Goal: Transaction & Acquisition: Purchase product/service

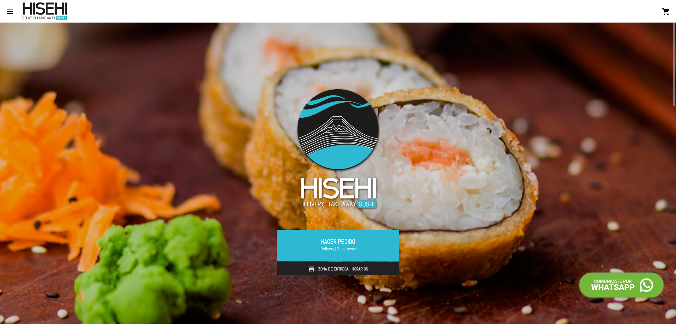
drag, startPoint x: 343, startPoint y: 272, endPoint x: 307, endPoint y: 272, distance: 35.9
click at [307, 273] on link "Zona de Entrega | Horarios" at bounding box center [338, 268] width 123 height 13
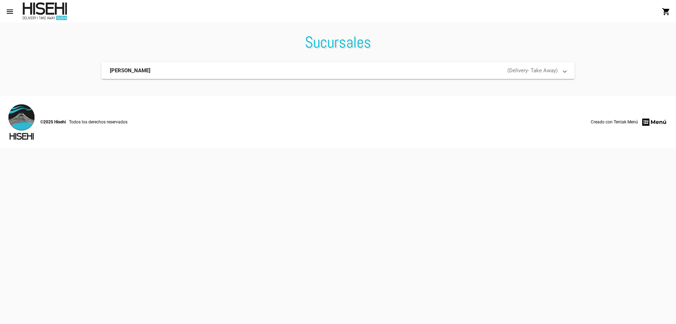
click at [168, 71] on mat-panel-title "[PERSON_NAME]" at bounding box center [189, 70] width 158 height 7
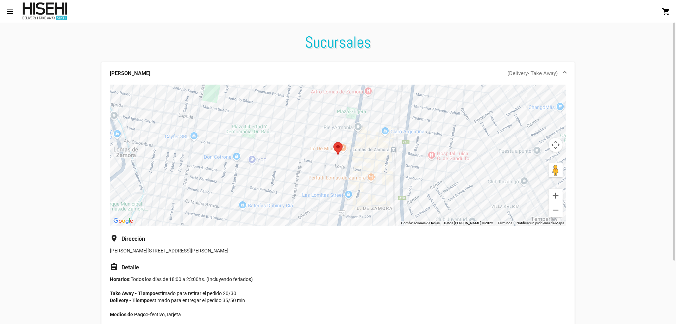
scroll to position [80, 0]
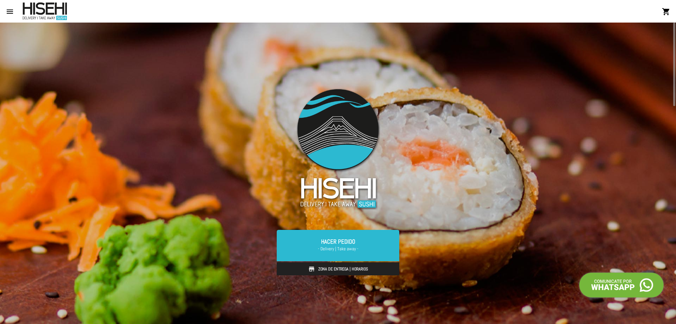
click at [307, 267] on link "Zona de Entrega | Horarios" at bounding box center [338, 268] width 123 height 13
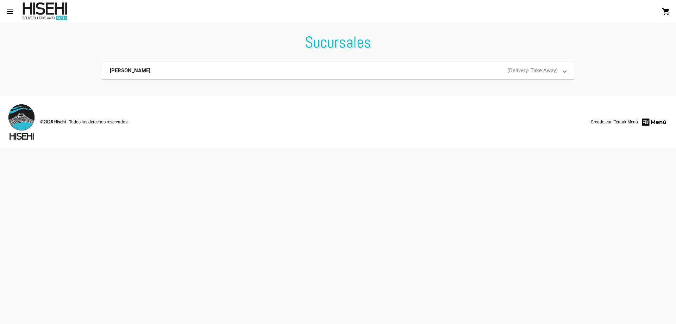
click at [350, 71] on mat-panel-description "( Delivery - Take Away )" at bounding box center [415, 70] width 284 height 7
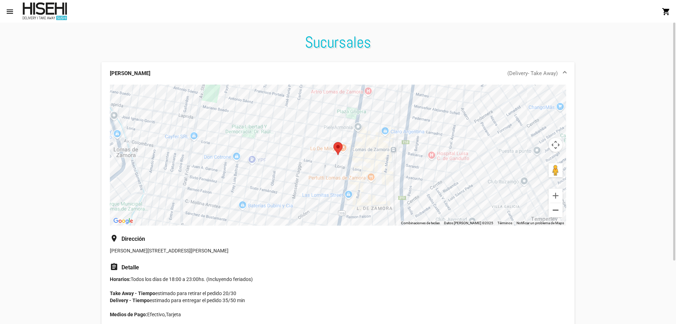
click at [556, 209] on button "Reducir" at bounding box center [556, 210] width 14 height 14
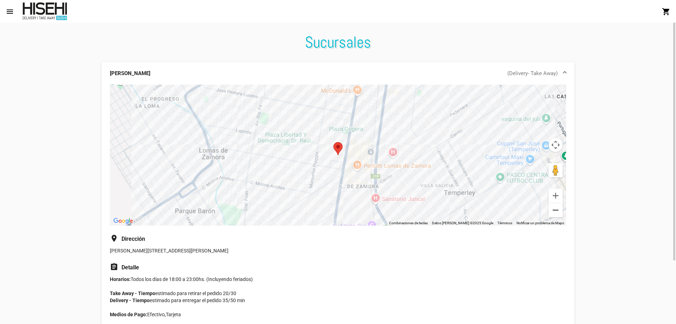
click at [556, 209] on button "Reducir" at bounding box center [556, 210] width 14 height 14
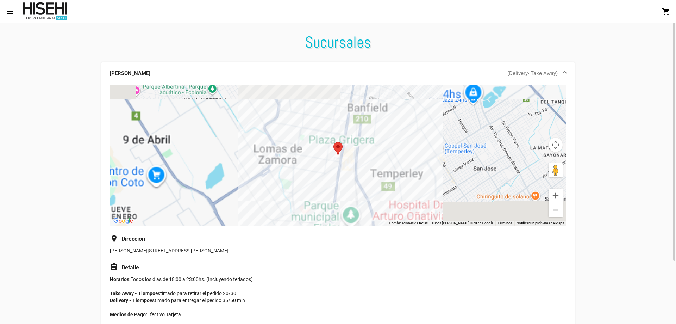
click at [556, 209] on button "Reducir" at bounding box center [556, 210] width 14 height 14
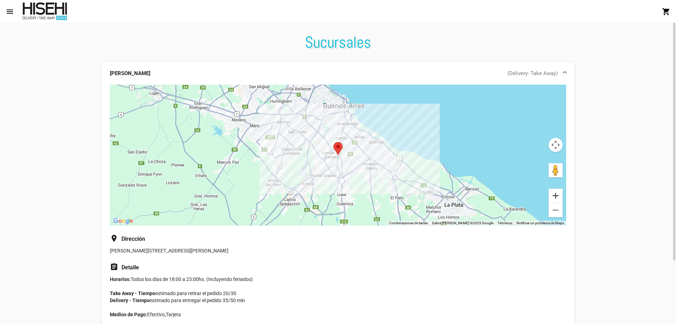
click at [554, 194] on button "Ampliar" at bounding box center [556, 195] width 14 height 14
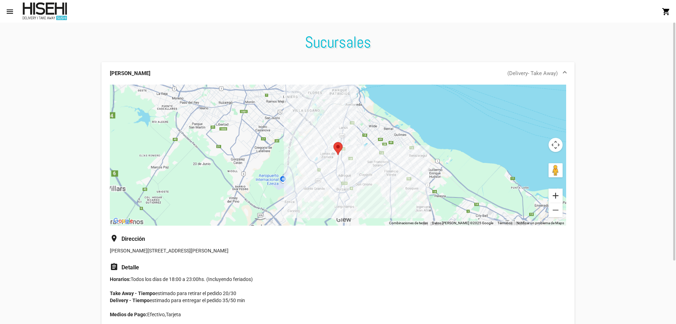
click at [554, 194] on button "Ampliar" at bounding box center [556, 195] width 14 height 14
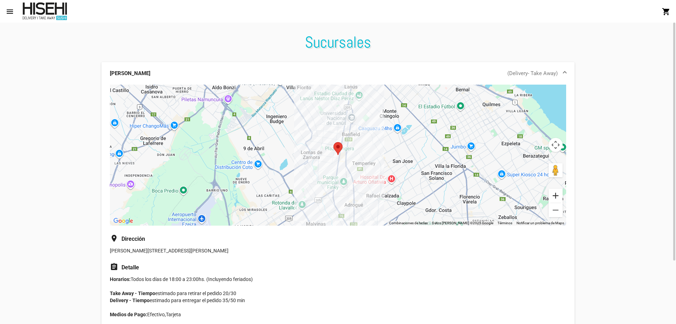
click at [559, 194] on button "Ampliar" at bounding box center [556, 195] width 14 height 14
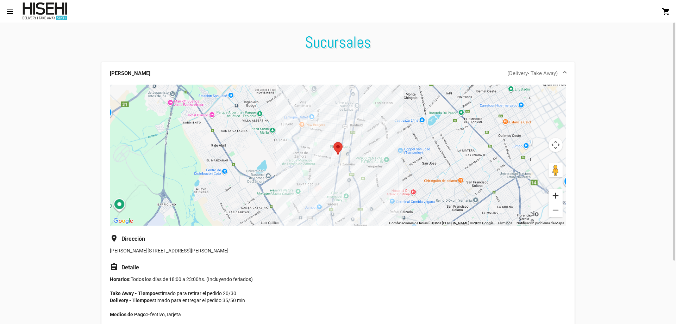
click at [559, 194] on button "Ampliar" at bounding box center [556, 195] width 14 height 14
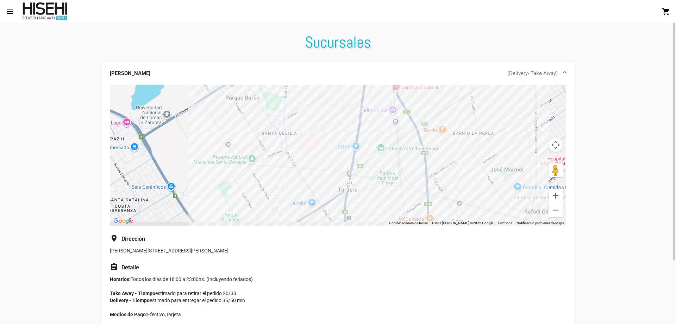
drag, startPoint x: 309, startPoint y: 193, endPoint x: 338, endPoint y: 80, distance: 116.5
click at [338, 80] on mat-expansion-panel "[PERSON_NAME] ( Delivery - Take Away ) ← Mover a la izquierda → Mover a la dere…" at bounding box center [337, 198] width 473 height 273
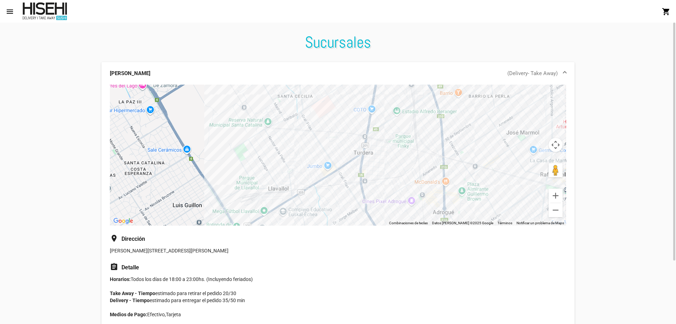
drag, startPoint x: 320, startPoint y: 178, endPoint x: 334, endPoint y: 153, distance: 28.7
click at [334, 153] on div "Para desplazarte, pulsa las teclas [PERSON_NAME]." at bounding box center [338, 155] width 456 height 141
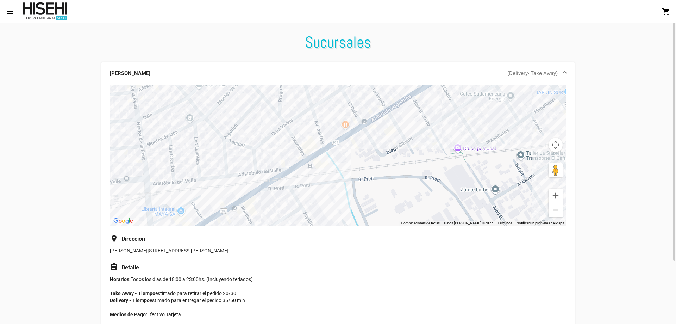
drag, startPoint x: 265, startPoint y: 149, endPoint x: 276, endPoint y: 182, distance: 34.3
click at [276, 182] on div "Para desplazarte, pulsa las teclas [PERSON_NAME]." at bounding box center [338, 155] width 456 height 141
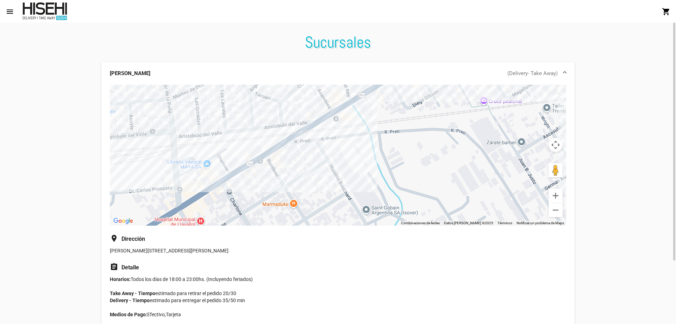
drag, startPoint x: 272, startPoint y: 173, endPoint x: 280, endPoint y: 121, distance: 52.7
click at [280, 121] on div "Para desplazarte, pulsa las teclas [PERSON_NAME]." at bounding box center [338, 155] width 456 height 141
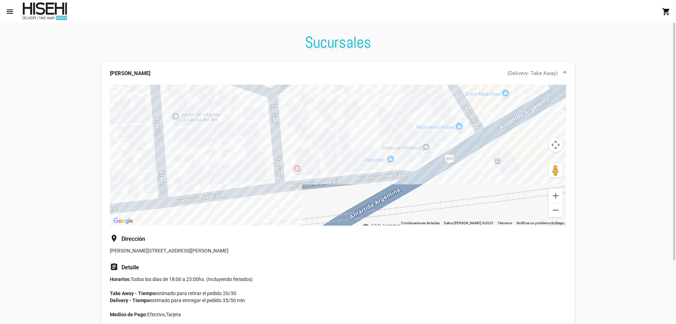
drag, startPoint x: 191, startPoint y: 123, endPoint x: 293, endPoint y: 192, distance: 123.1
click at [293, 192] on div "Para desplazarte, pulsa las teclas [PERSON_NAME]." at bounding box center [338, 155] width 456 height 141
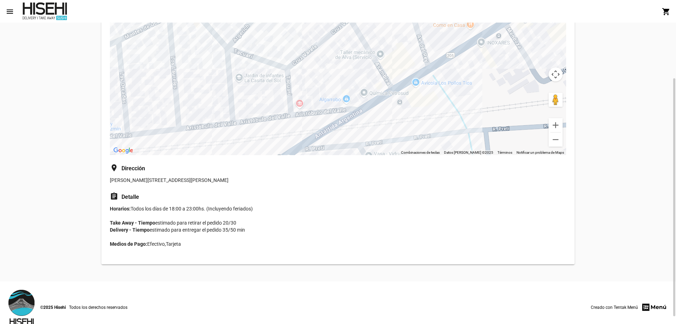
scroll to position [80, 0]
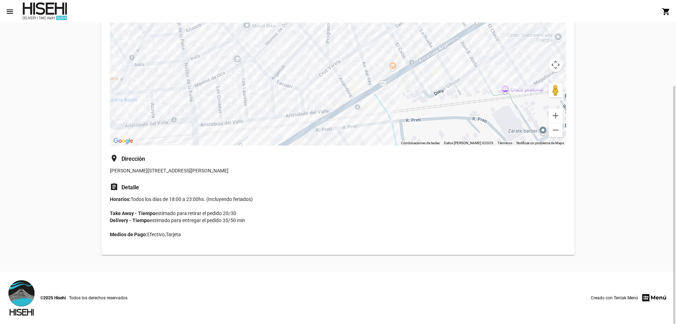
drag, startPoint x: 174, startPoint y: 198, endPoint x: 252, endPoint y: 201, distance: 78.3
click at [246, 203] on p "Horarios: Todos los días de 18:00 a 23:00hs. (Incluyendo feriados) Take Away - …" at bounding box center [338, 219] width 456 height 49
click at [256, 201] on p "Horarios: Todos los días de 18:00 a 23:00hs. (Incluyendo feriados) Take Away - …" at bounding box center [338, 219] width 456 height 49
drag, startPoint x: 151, startPoint y: 219, endPoint x: 248, endPoint y: 226, distance: 97.1
click at [248, 226] on p "Horarios: Todos los días de 18:00 a 23:00hs. (Incluyendo feriados) Take Away - …" at bounding box center [338, 219] width 456 height 49
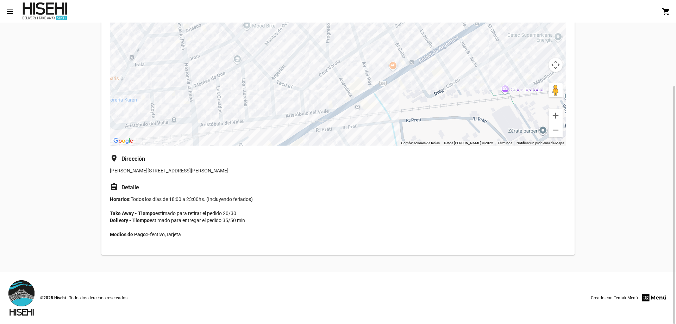
click at [249, 226] on p "Horarios: Todos los días de 18:00 a 23:00hs. (Incluyendo feriados) Take Away - …" at bounding box center [338, 219] width 456 height 49
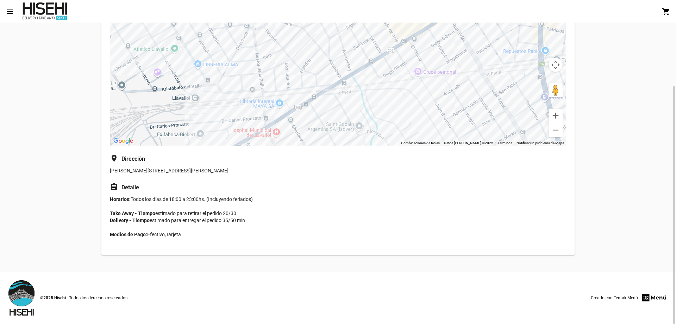
drag, startPoint x: 367, startPoint y: 119, endPoint x: 348, endPoint y: 89, distance: 35.4
click at [348, 89] on div "Para desplazarte, pulsa las teclas [PERSON_NAME]." at bounding box center [338, 75] width 456 height 141
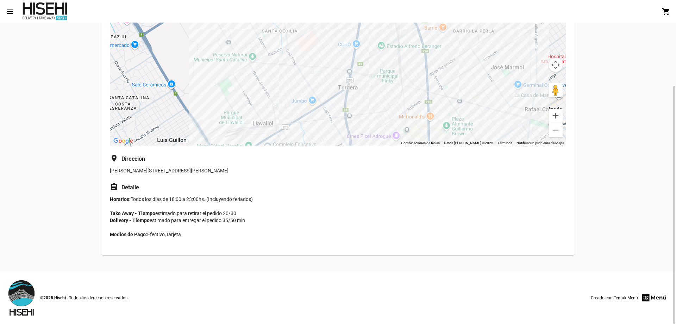
drag, startPoint x: 348, startPoint y: 89, endPoint x: 290, endPoint y: 124, distance: 67.1
click at [290, 124] on div "Para desplazarte, pulsa las teclas [PERSON_NAME]." at bounding box center [338, 75] width 456 height 141
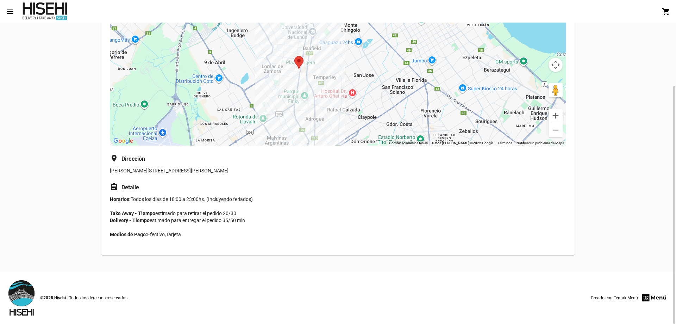
drag, startPoint x: 367, startPoint y: 114, endPoint x: 302, endPoint y: 105, distance: 64.7
click at [301, 106] on div "Para desplazarte, pulsa las teclas [PERSON_NAME]." at bounding box center [338, 75] width 456 height 141
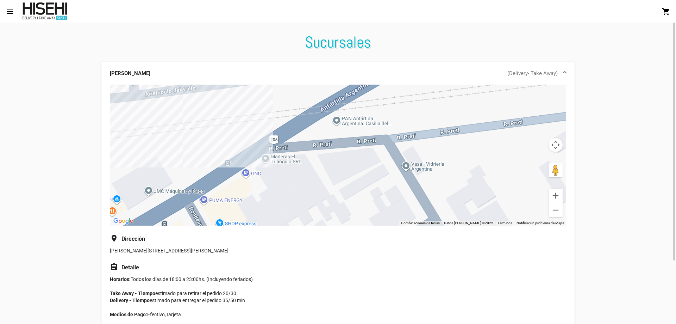
scroll to position [70, 0]
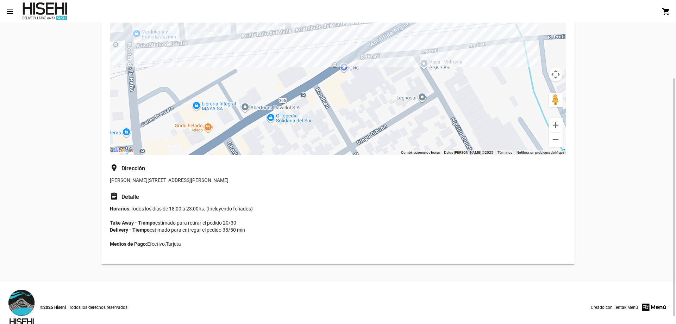
drag, startPoint x: 237, startPoint y: 126, endPoint x: 331, endPoint y: 87, distance: 102.3
click at [331, 87] on div "Para desplazarte, pulsa las teclas [PERSON_NAME]." at bounding box center [338, 84] width 456 height 141
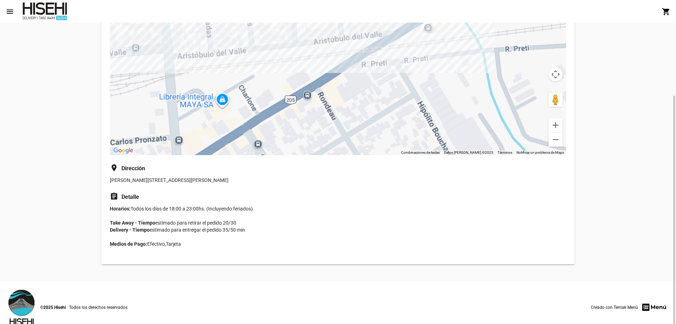
scroll to position [80, 0]
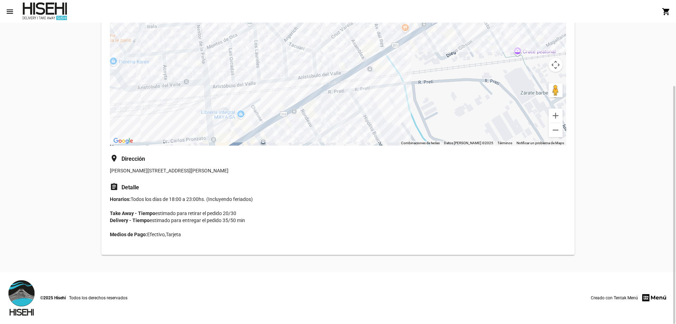
drag, startPoint x: 354, startPoint y: 67, endPoint x: 338, endPoint y: 88, distance: 26.2
click at [338, 88] on div "Para desplazarte, pulsa las teclas [PERSON_NAME]." at bounding box center [338, 75] width 456 height 141
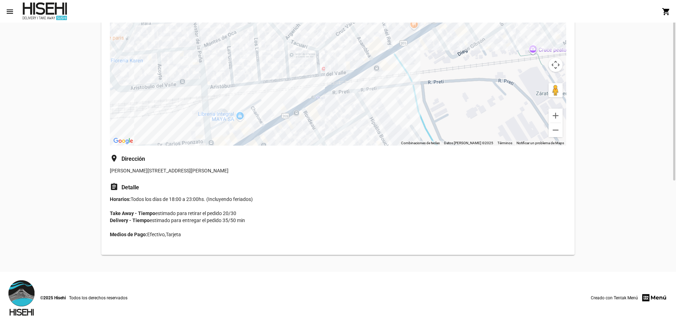
scroll to position [0, 0]
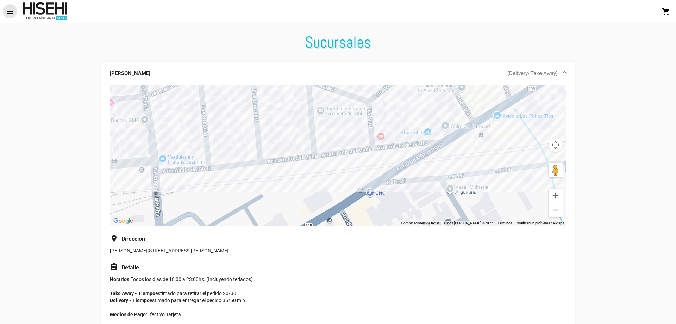
click at [12, 9] on mat-icon "menu" at bounding box center [10, 11] width 8 height 8
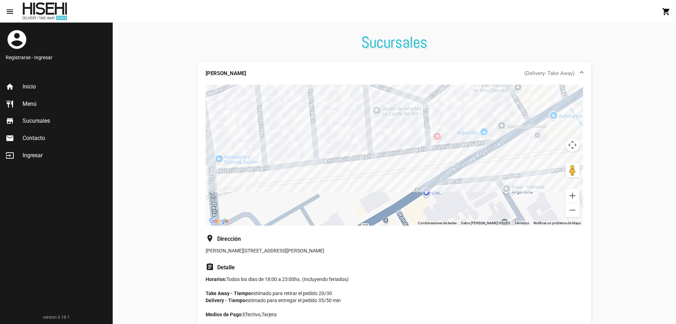
click at [37, 103] on link "restaurant Menú" at bounding box center [56, 103] width 112 height 17
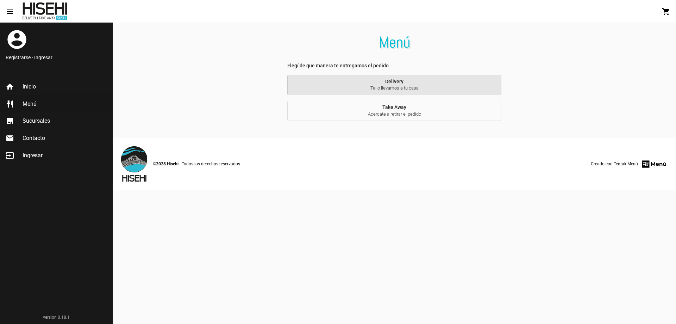
click at [342, 88] on span "Te lo llevamos a tu casa" at bounding box center [394, 88] width 203 height 6
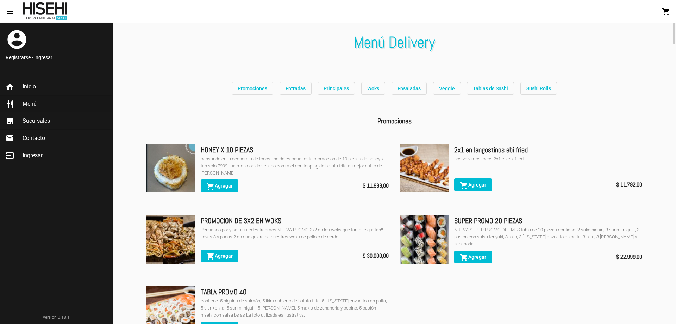
scroll to position [70, 0]
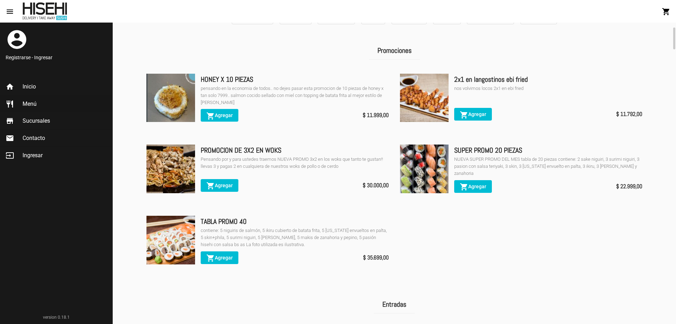
drag, startPoint x: 360, startPoint y: 257, endPoint x: 399, endPoint y: 259, distance: 38.8
click at [399, 259] on ul "HONEY X 10 PIEZAS pensando en la economia de todos.. no dejes pasar esta promoc…" at bounding box center [394, 174] width 507 height 213
drag, startPoint x: 366, startPoint y: 256, endPoint x: 404, endPoint y: 259, distance: 37.8
click at [404, 259] on ul "HONEY X 10 PIEZAS pensando en la economia de todos.. no dejes pasar esta promoc…" at bounding box center [394, 174] width 507 height 213
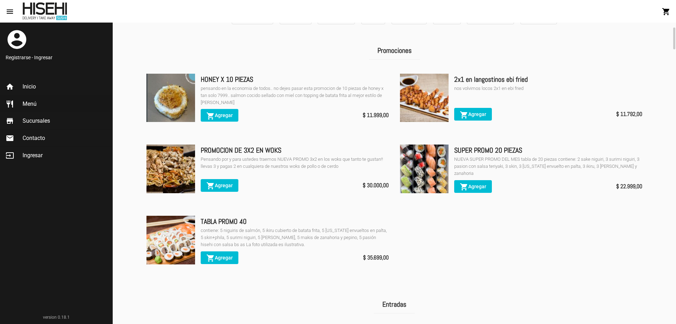
click at [361, 261] on div "shopping_cart Agregar $ 35.699,00" at bounding box center [295, 257] width 188 height 19
drag, startPoint x: 357, startPoint y: 257, endPoint x: 400, endPoint y: 258, distance: 43.3
click at [400, 258] on ul "HONEY X 10 PIEZAS pensando en la economia de todos.. no dejes pasar esta promoc…" at bounding box center [394, 174] width 507 height 213
click at [391, 261] on ul "HONEY X 10 PIEZAS pensando en la economia de todos.. no dejes pasar esta promoc…" at bounding box center [394, 174] width 507 height 213
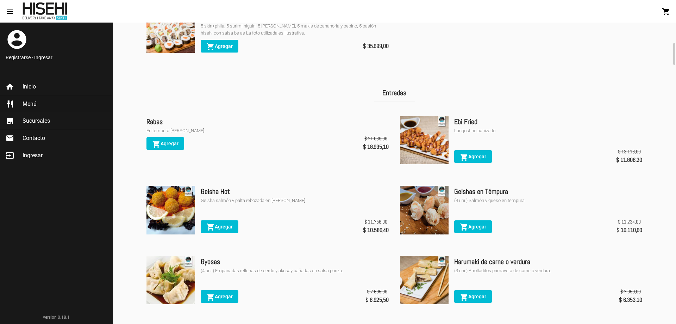
drag, startPoint x: 378, startPoint y: 229, endPoint x: 390, endPoint y: 234, distance: 13.5
click at [389, 231] on ul "Rabas En tempura [PERSON_NAME]. shopping_cart Agregar $ 21.039,00 $ 18.935,10 E…" at bounding box center [394, 285] width 507 height 350
click at [386, 247] on ul "Rabas En tempura [PERSON_NAME]. shopping_cart Agregar $ 21.039,00 $ 18.935,10 E…" at bounding box center [394, 285] width 507 height 350
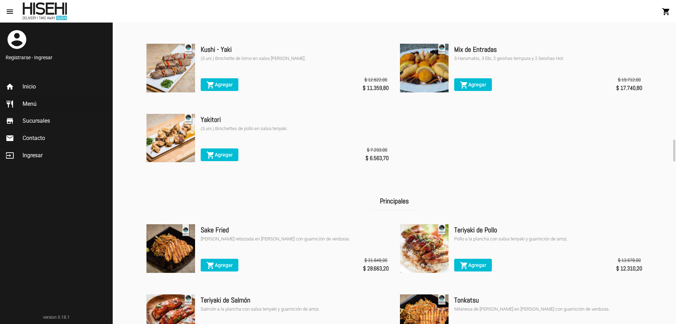
scroll to position [704, 0]
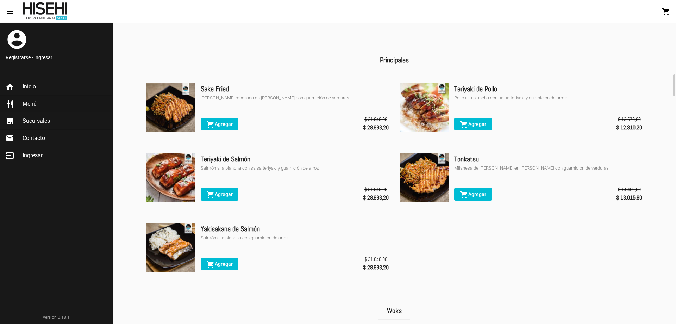
drag, startPoint x: 486, startPoint y: 101, endPoint x: 575, endPoint y: 101, distance: 89.8
click at [575, 101] on div "Pollo a la plancha con salsa teriyaki y guarnición de arroz." at bounding box center [548, 97] width 188 height 7
drag, startPoint x: 200, startPoint y: 102, endPoint x: 342, endPoint y: 101, distance: 142.3
click at [342, 101] on div "Sake Fried Milanesa de salmón rebozada en [PERSON_NAME] con guarnición de verdu…" at bounding box center [267, 108] width 242 height 50
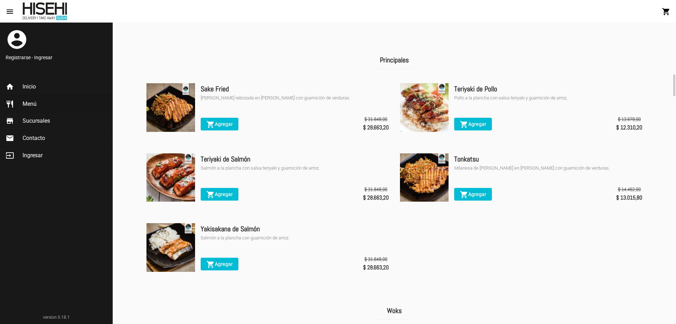
click at [338, 114] on div "Sake Fried Milanesa de salmón rebozada en [PERSON_NAME] con guarnición de verdu…" at bounding box center [295, 108] width 188 height 50
click at [276, 107] on div "Sake Fried Milanesa de salmón rebozada en [PERSON_NAME] con guarnición de verdu…" at bounding box center [295, 108] width 188 height 50
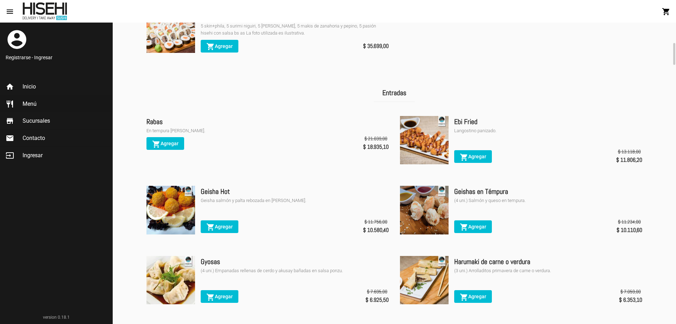
scroll to position [0, 0]
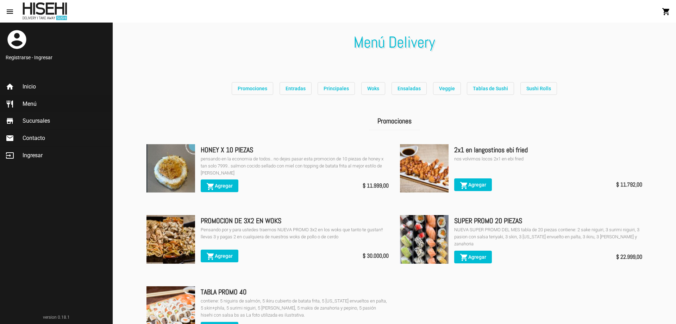
drag, startPoint x: 80, startPoint y: 7, endPoint x: 21, endPoint y: 9, distance: 58.8
click at [21, 9] on div "Menú Delivery" at bounding box center [53, 11] width 73 height 18
